Goal: Information Seeking & Learning: Learn about a topic

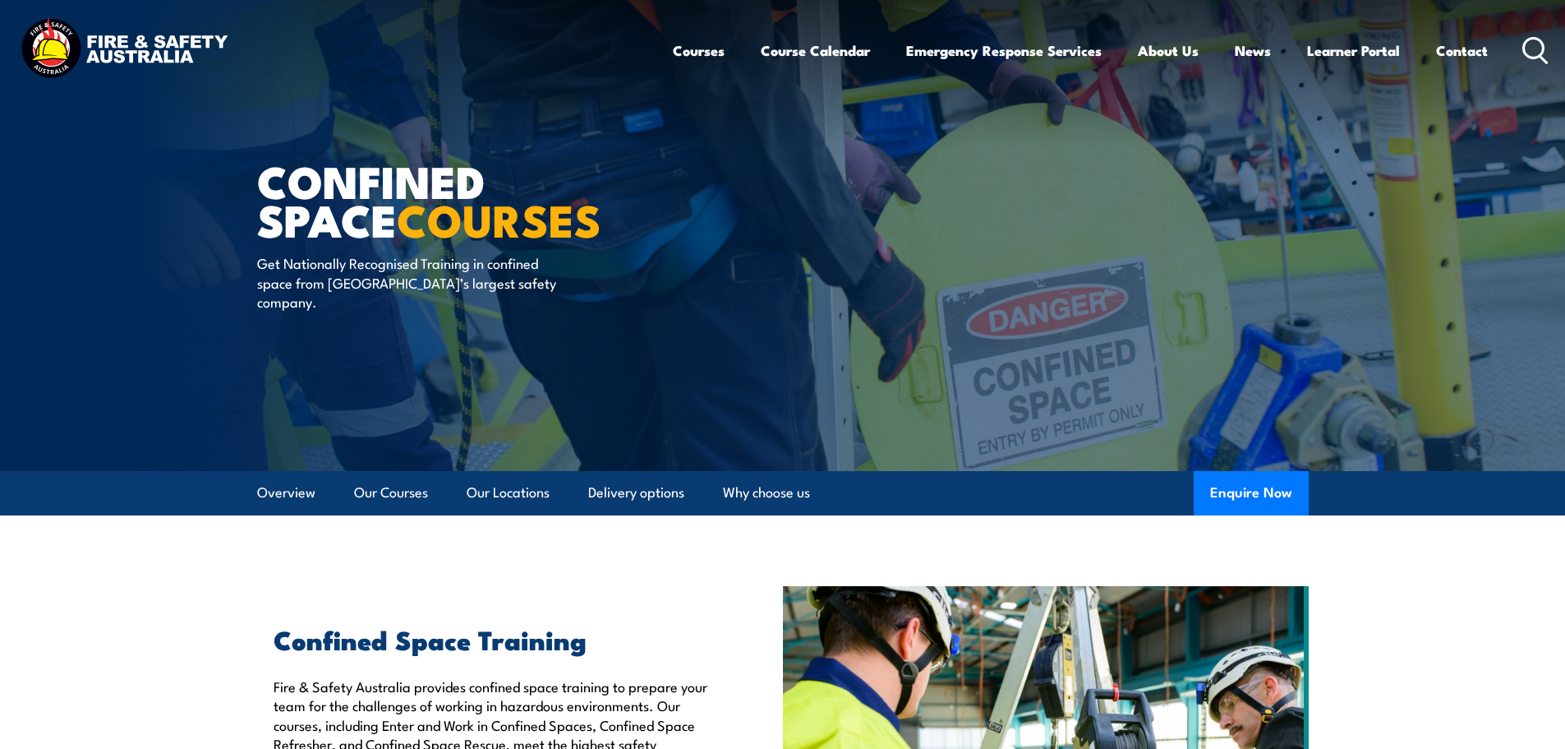
click at [1527, 53] on icon at bounding box center [1536, 50] width 26 height 27
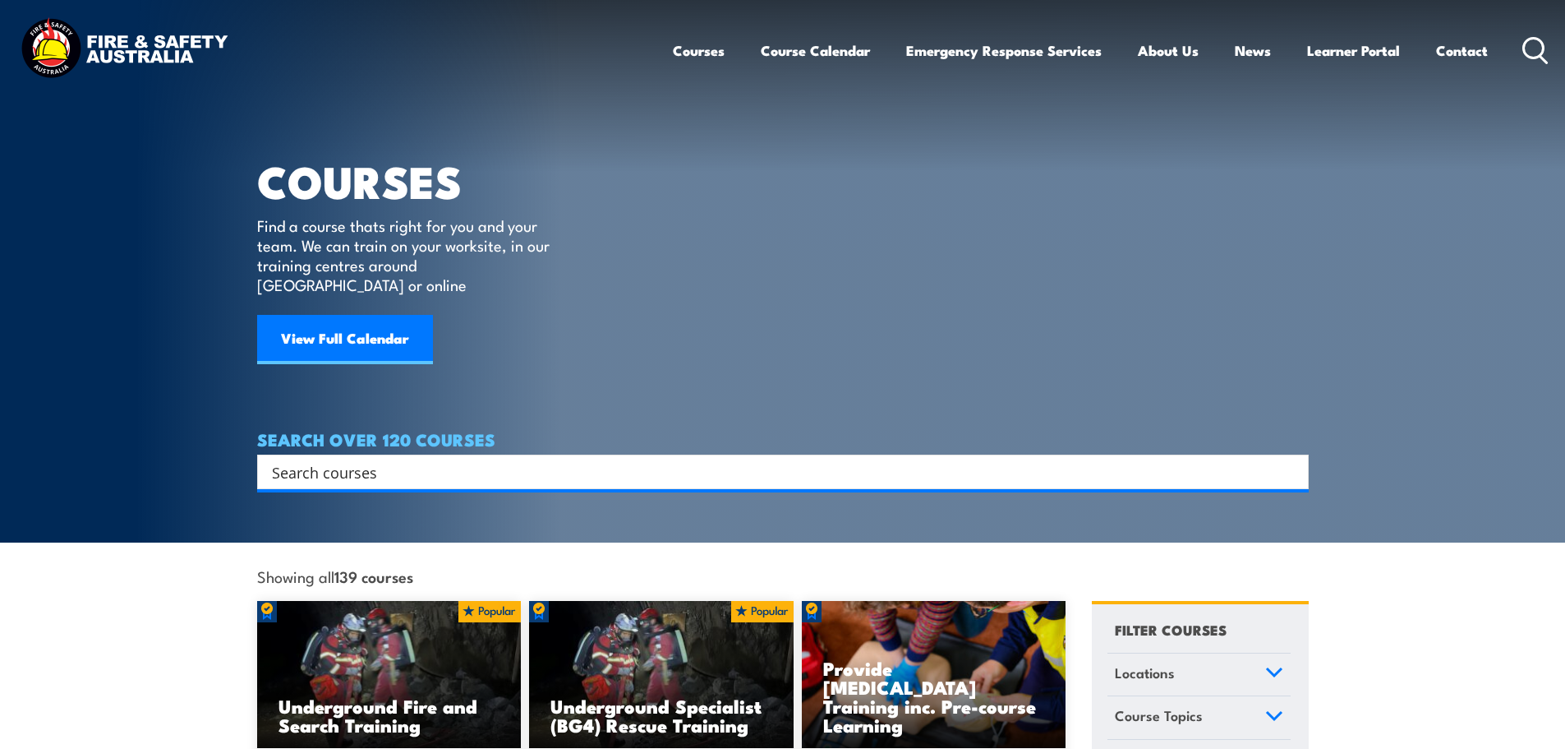
click at [414, 459] on input "Search input" at bounding box center [772, 471] width 1001 height 25
type input "silica"
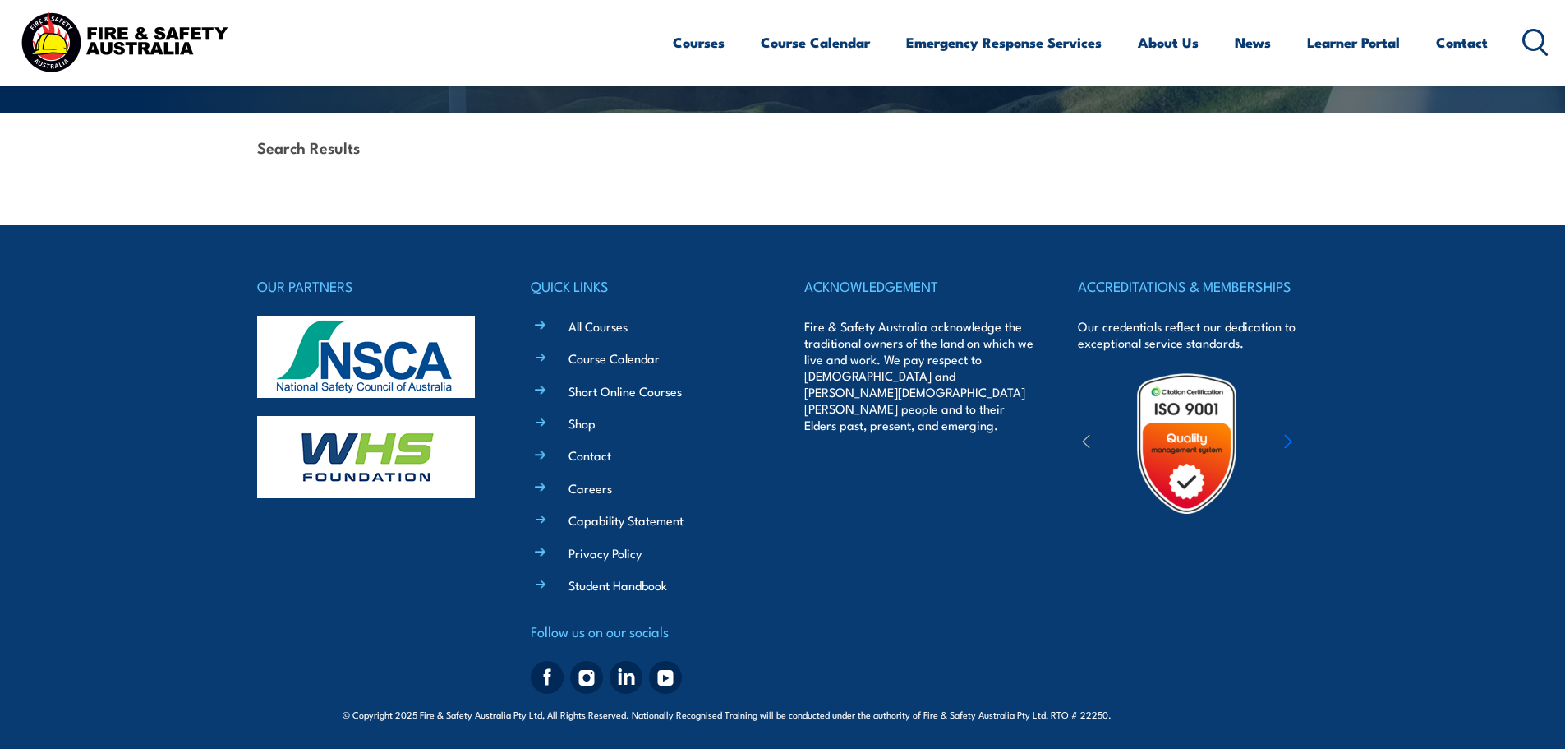
scroll to position [358, 0]
